Goal: Check status: Check status

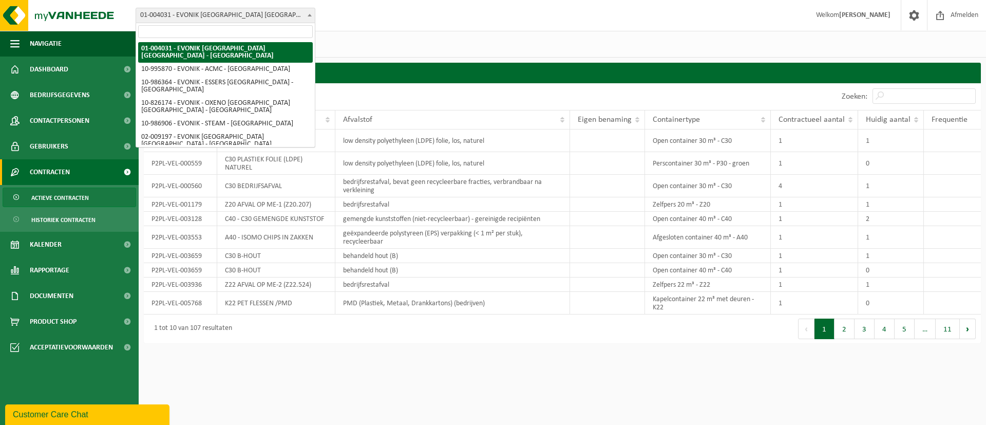
click at [310, 17] on span at bounding box center [310, 14] width 10 height 13
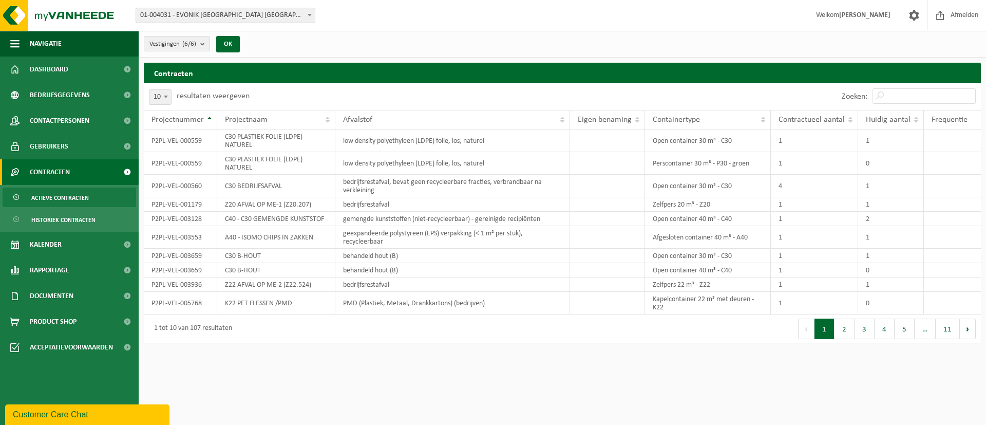
click at [310, 17] on span at bounding box center [310, 14] width 10 height 13
click at [928, 97] on input "Zoeken:" at bounding box center [924, 95] width 103 height 15
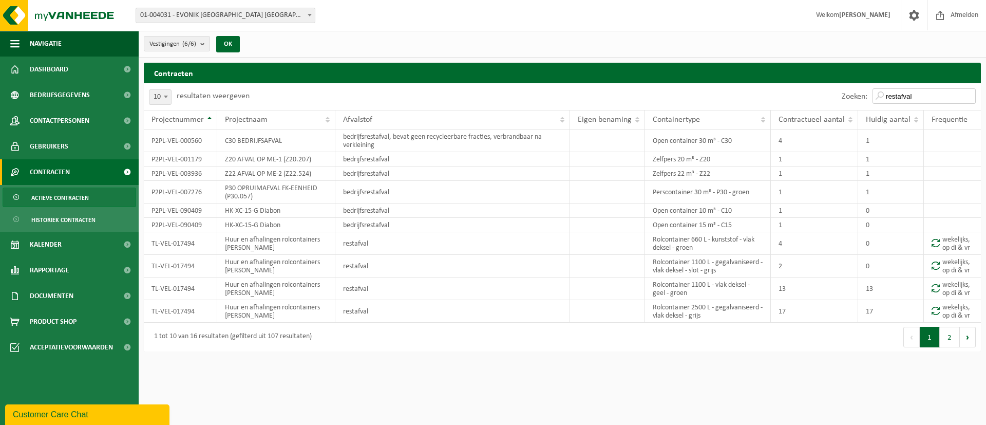
drag, startPoint x: 918, startPoint y: 96, endPoint x: 868, endPoint y: 101, distance: 50.2
click at [868, 101] on div "Zoeken: restafval" at bounding box center [909, 96] width 144 height 27
paste input "K22 PET FLESSEN"
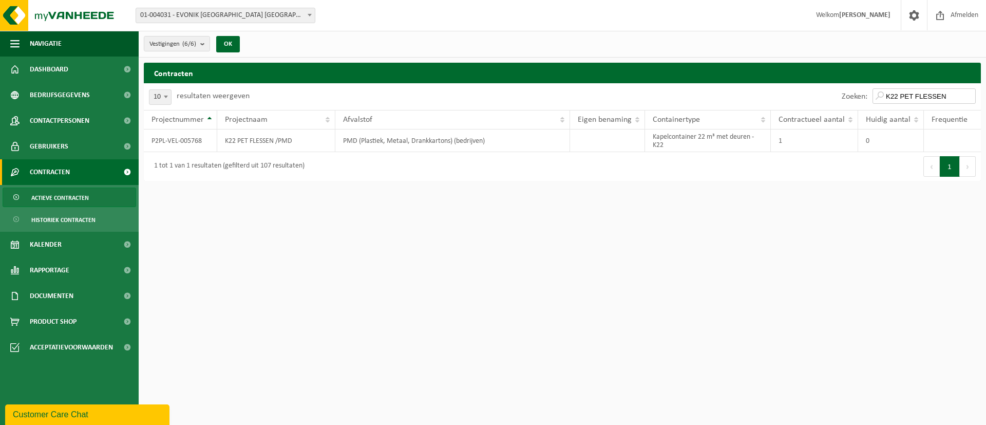
type input "K22 PET FLESSEN"
click at [969, 95] on input "K22 PET FLESSEN" at bounding box center [924, 95] width 103 height 15
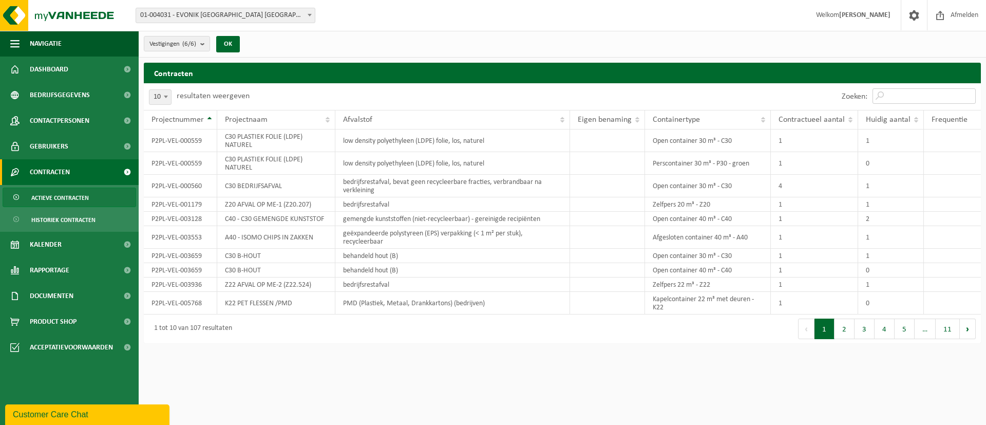
paste input "P2PL-VEL-003659"
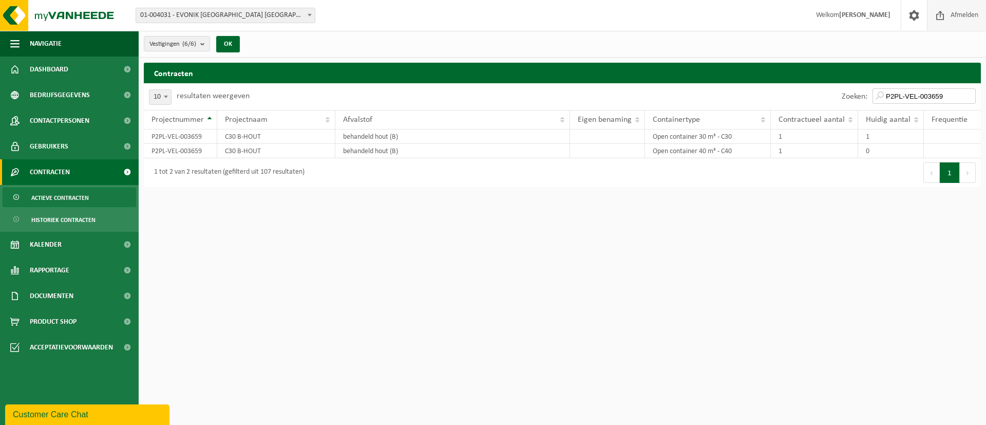
type input "P2PL-VEL-003659"
click at [969, 95] on input "P2PL-VEL-003659" at bounding box center [924, 95] width 103 height 15
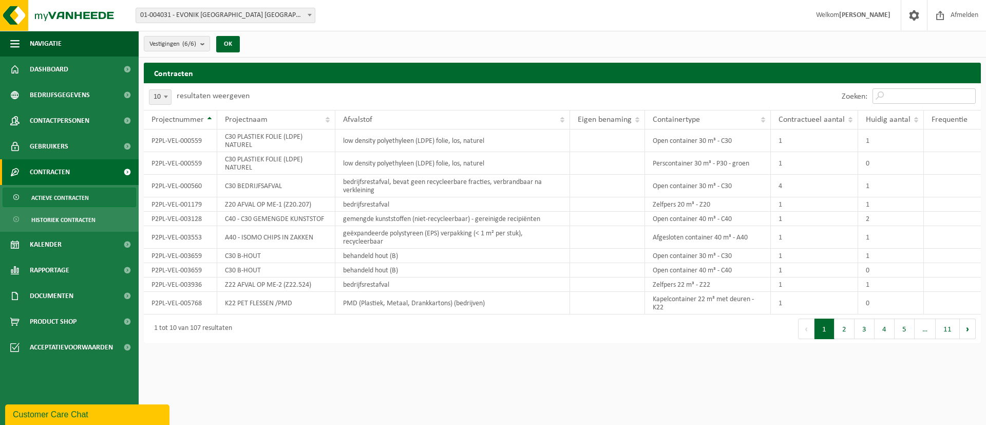
paste input "P2PL-VEL-000560"
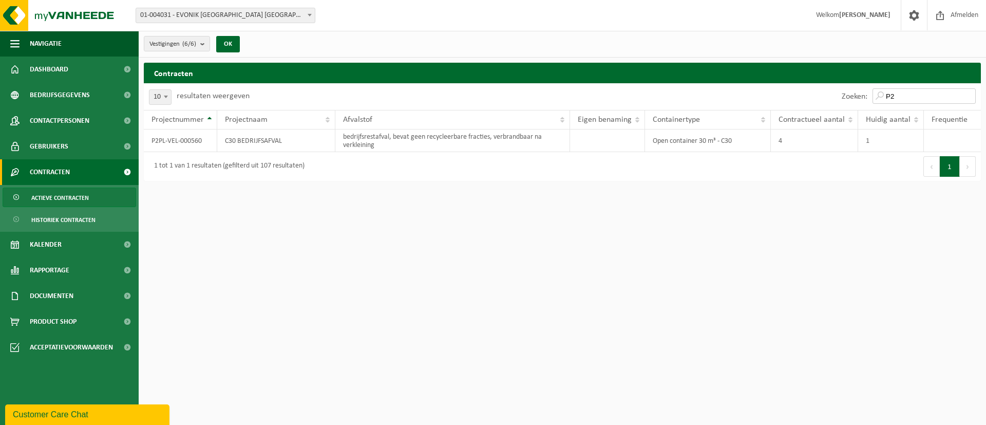
type input "P"
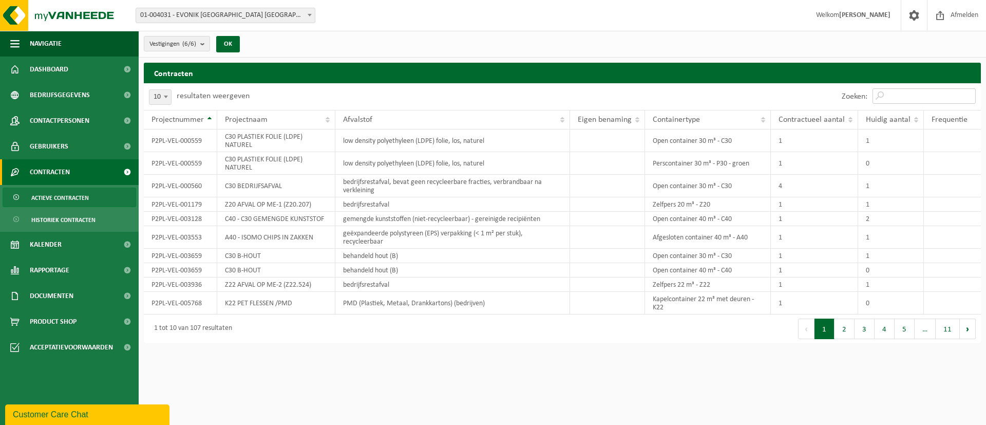
paste input "TL-VEL-017494"
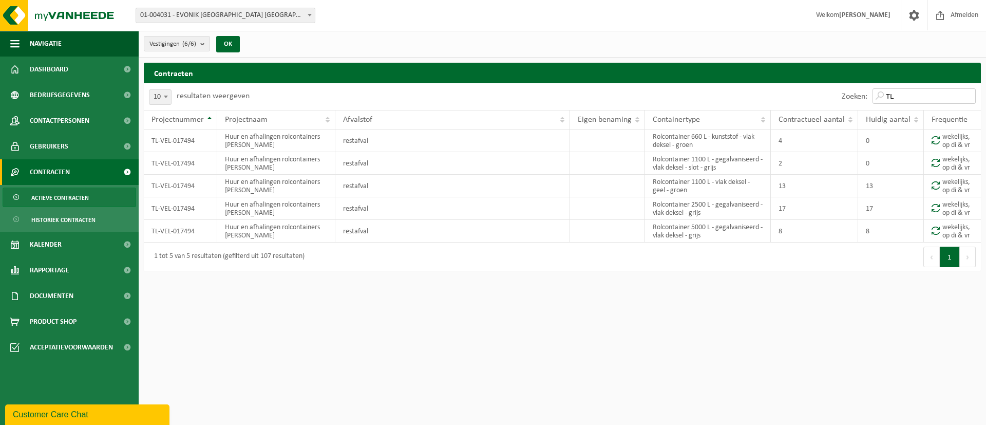
type input "T"
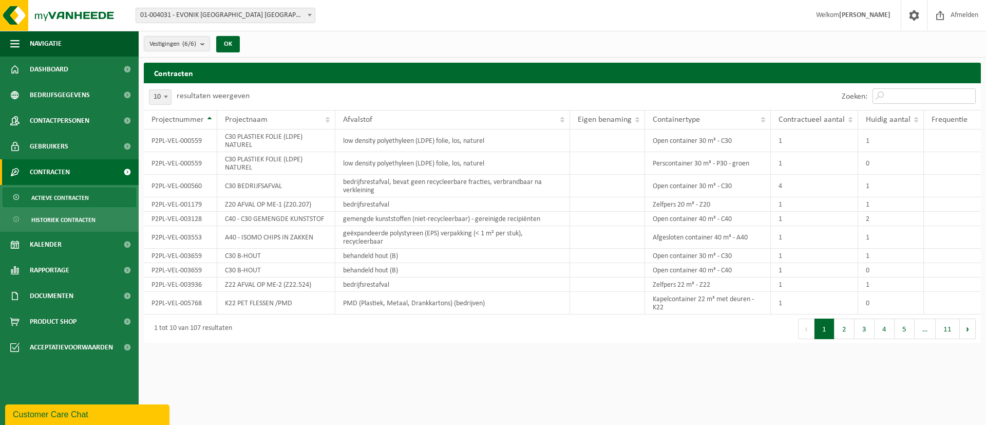
paste input "K22 PET FLESSEN"
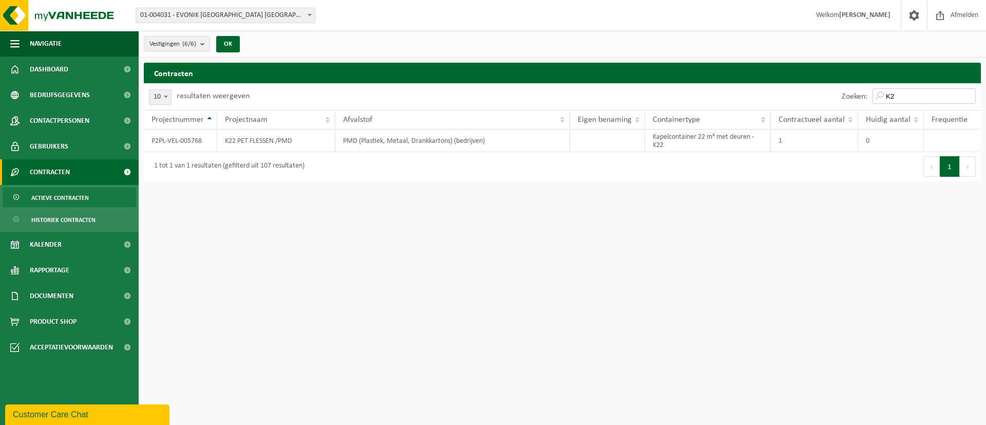
type input "K"
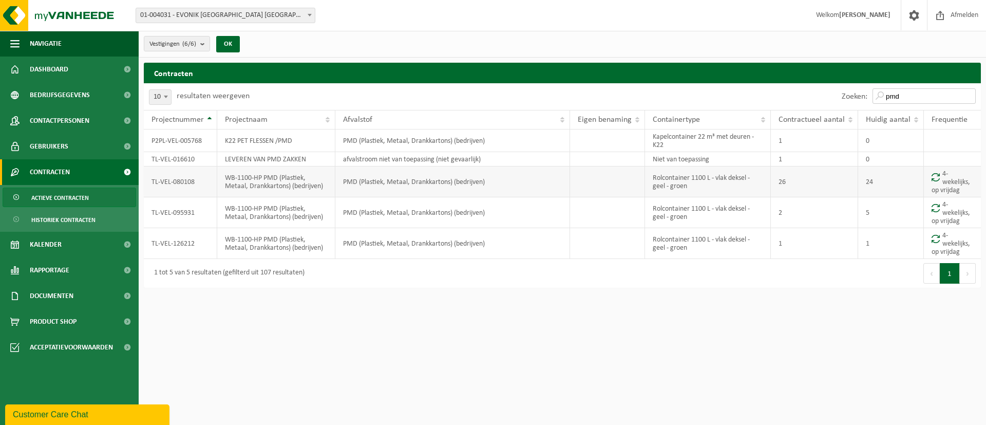
type input "pmd"
click at [171, 183] on td "TL-VEL-080108" at bounding box center [180, 181] width 73 height 31
click at [99, 192] on link "Actieve contracten" at bounding box center [70, 198] width 134 height 20
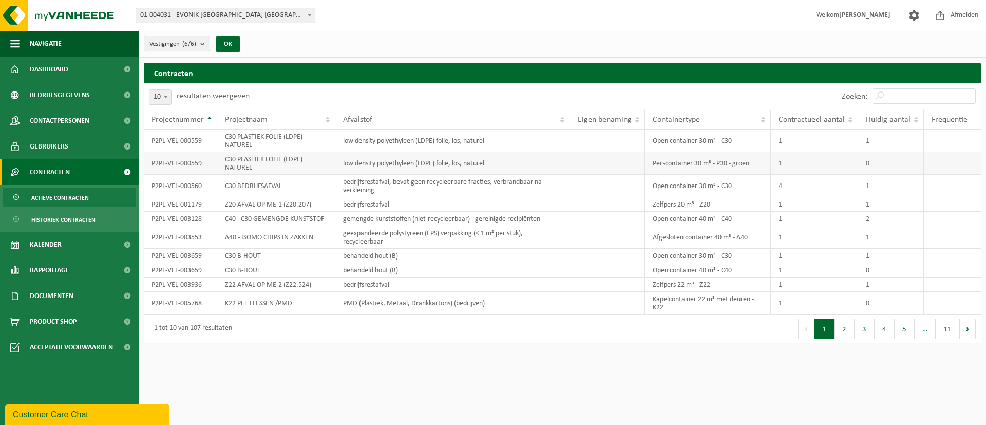
click at [165, 166] on td "P2PL-VEL-000559" at bounding box center [180, 163] width 73 height 23
click at [915, 96] on input "Zoeken:" at bounding box center [924, 95] width 103 height 15
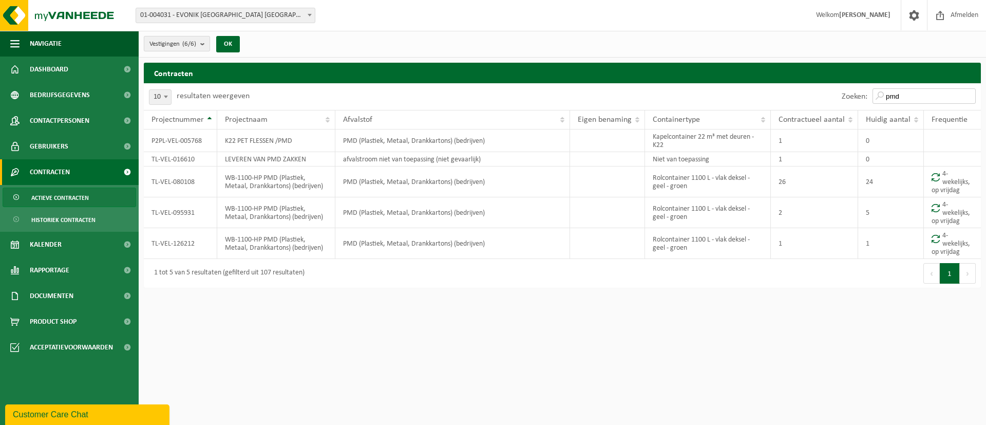
type input "pmd"
click at [206, 44] on b "submit" at bounding box center [204, 43] width 9 height 14
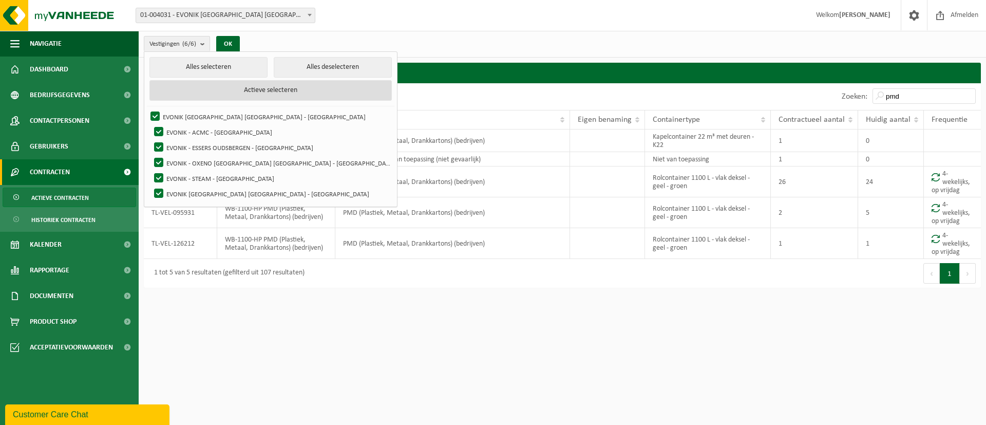
click at [212, 87] on button "Actieve selecteren" at bounding box center [271, 90] width 243 height 21
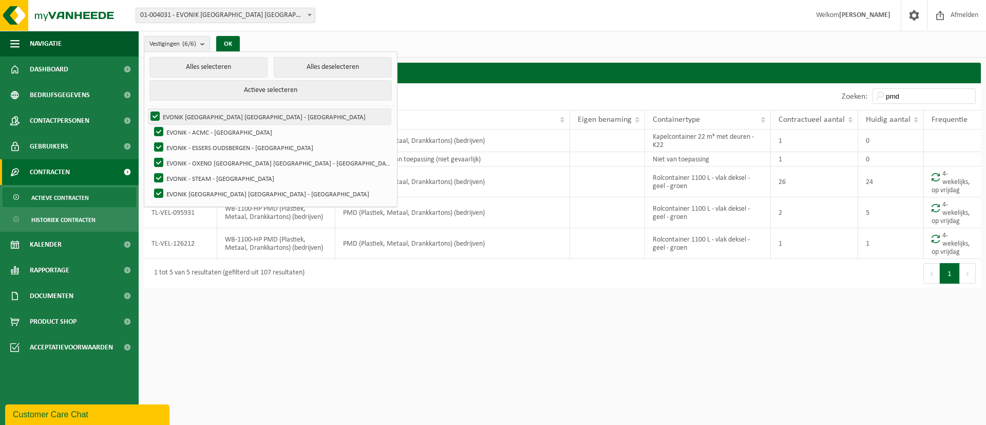
click at [154, 116] on label "EVONIK [GEOGRAPHIC_DATA] [GEOGRAPHIC_DATA] - [GEOGRAPHIC_DATA]" at bounding box center [269, 116] width 243 height 15
click at [147, 109] on input "EVONIK [GEOGRAPHIC_DATA] [GEOGRAPHIC_DATA] - [GEOGRAPHIC_DATA]" at bounding box center [146, 108] width 1 height 1
checkbox input "false"
click at [158, 127] on label "EVONIK - ACMC - [GEOGRAPHIC_DATA]" at bounding box center [271, 131] width 239 height 15
click at [151, 124] on input "EVONIK - ACMC - [GEOGRAPHIC_DATA]" at bounding box center [150, 124] width 1 height 1
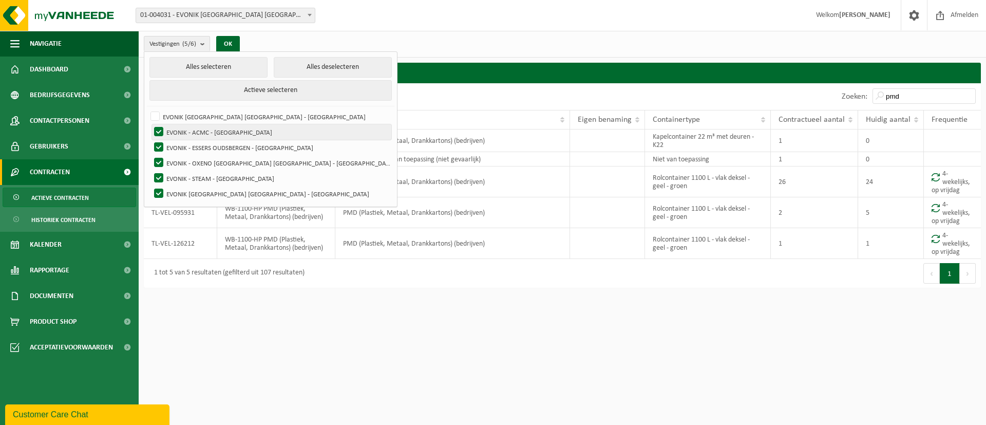
checkbox input "false"
click at [158, 141] on label "EVONIK - ESSERS OUDSBERGEN - [GEOGRAPHIC_DATA]" at bounding box center [271, 147] width 239 height 15
click at [151, 140] on input "EVONIK - ESSERS OUDSBERGEN - [GEOGRAPHIC_DATA]" at bounding box center [150, 139] width 1 height 1
checkbox input "false"
click at [158, 155] on label "EVONIK - OXENO [GEOGRAPHIC_DATA] [GEOGRAPHIC_DATA] - [GEOGRAPHIC_DATA]" at bounding box center [271, 162] width 239 height 15
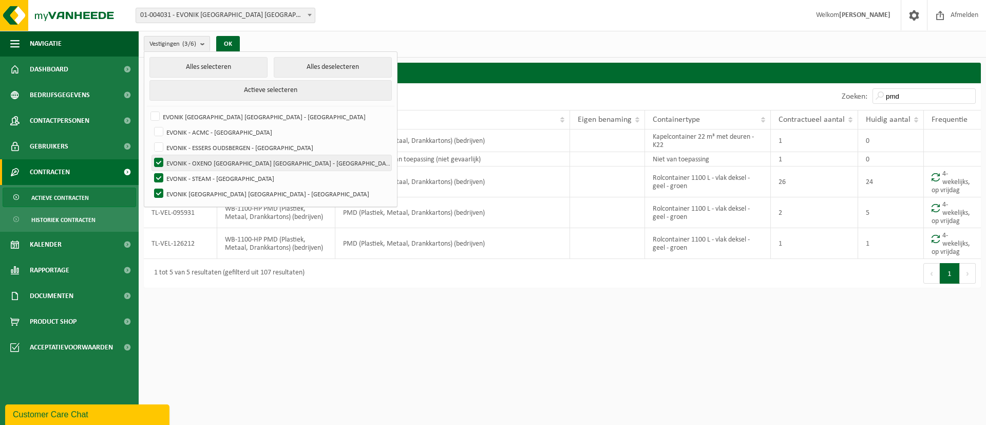
click at [151, 155] on input "EVONIK - OXENO [GEOGRAPHIC_DATA] [GEOGRAPHIC_DATA] - [GEOGRAPHIC_DATA]" at bounding box center [150, 155] width 1 height 1
checkbox input "false"
click at [159, 173] on label "EVONIK - STEAM - [GEOGRAPHIC_DATA]" at bounding box center [271, 178] width 239 height 15
click at [151, 171] on input "EVONIK - STEAM - [GEOGRAPHIC_DATA]" at bounding box center [150, 170] width 1 height 1
checkbox input "false"
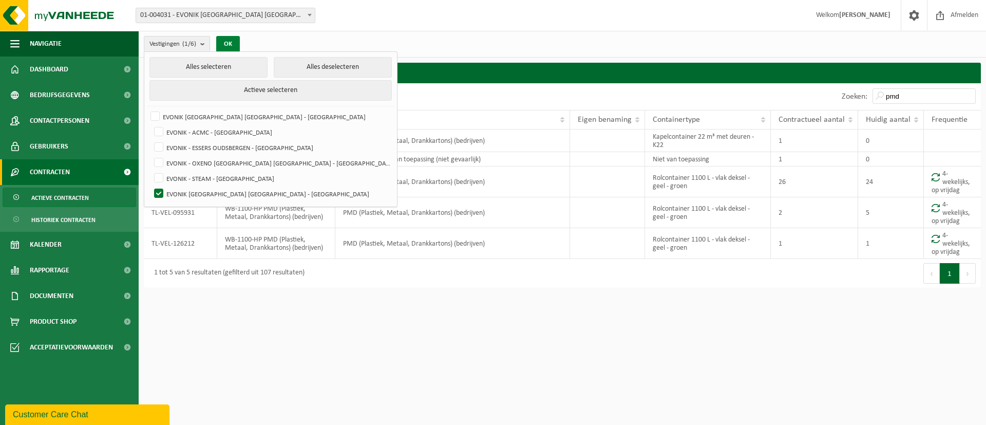
click at [233, 41] on button "OK" at bounding box center [228, 44] width 24 height 16
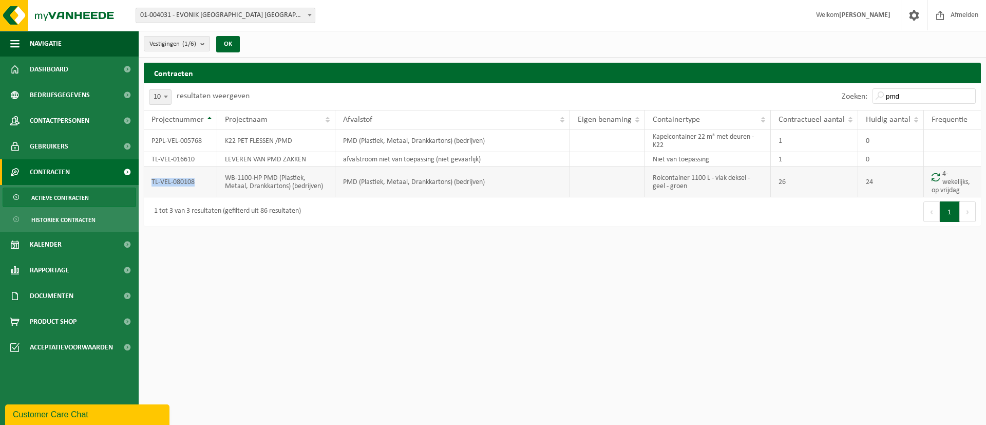
drag, startPoint x: 195, startPoint y: 182, endPoint x: 147, endPoint y: 183, distance: 47.8
click at [147, 183] on td "TL-VEL-080108" at bounding box center [180, 181] width 73 height 31
copy td "TL-VEL-080108"
drag, startPoint x: 325, startPoint y: 188, endPoint x: 228, endPoint y: 180, distance: 97.9
click at [228, 180] on td "WB-1100-HP PMD (Plastiek, Metaal, Drankkartons) (bedrijven)" at bounding box center [276, 181] width 118 height 31
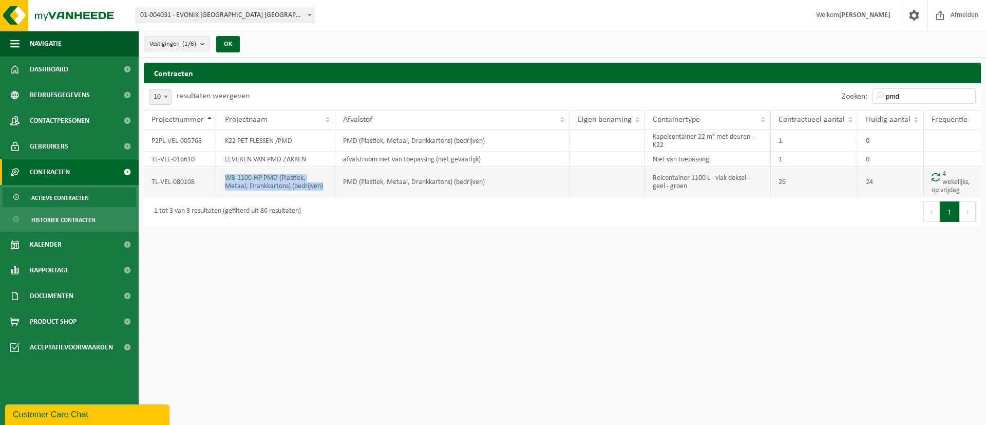
copy td "WB-1100-HP PMD (Plastiek, Metaal, Drankkartons) (bedrijven)"
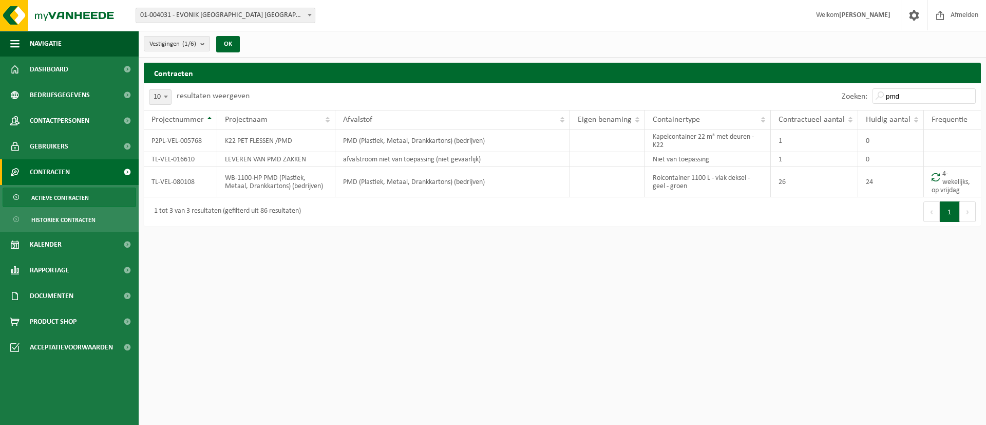
click at [353, 388] on html "Vestiging: 01-004031 - EVONIK ANTWERPEN NV - ANTWERPEN 10-995870 - EVONIK - ACM…" at bounding box center [493, 212] width 986 height 425
click at [202, 40] on b "submit" at bounding box center [204, 43] width 9 height 14
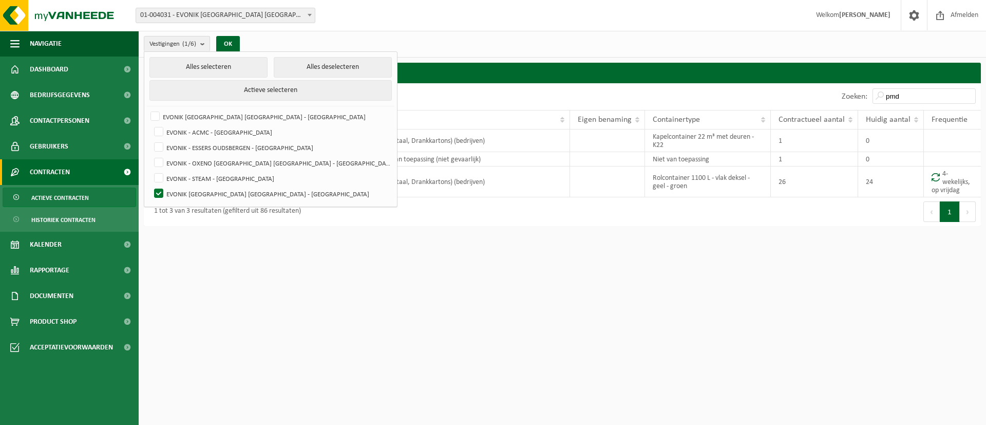
click at [387, 276] on html "Vestiging: 01-004031 - EVONIK ANTWERPEN NV - ANTWERPEN 10-995870 - EVONIK - ACM…" at bounding box center [493, 212] width 986 height 425
